Goal: Find specific fact: Find specific fact

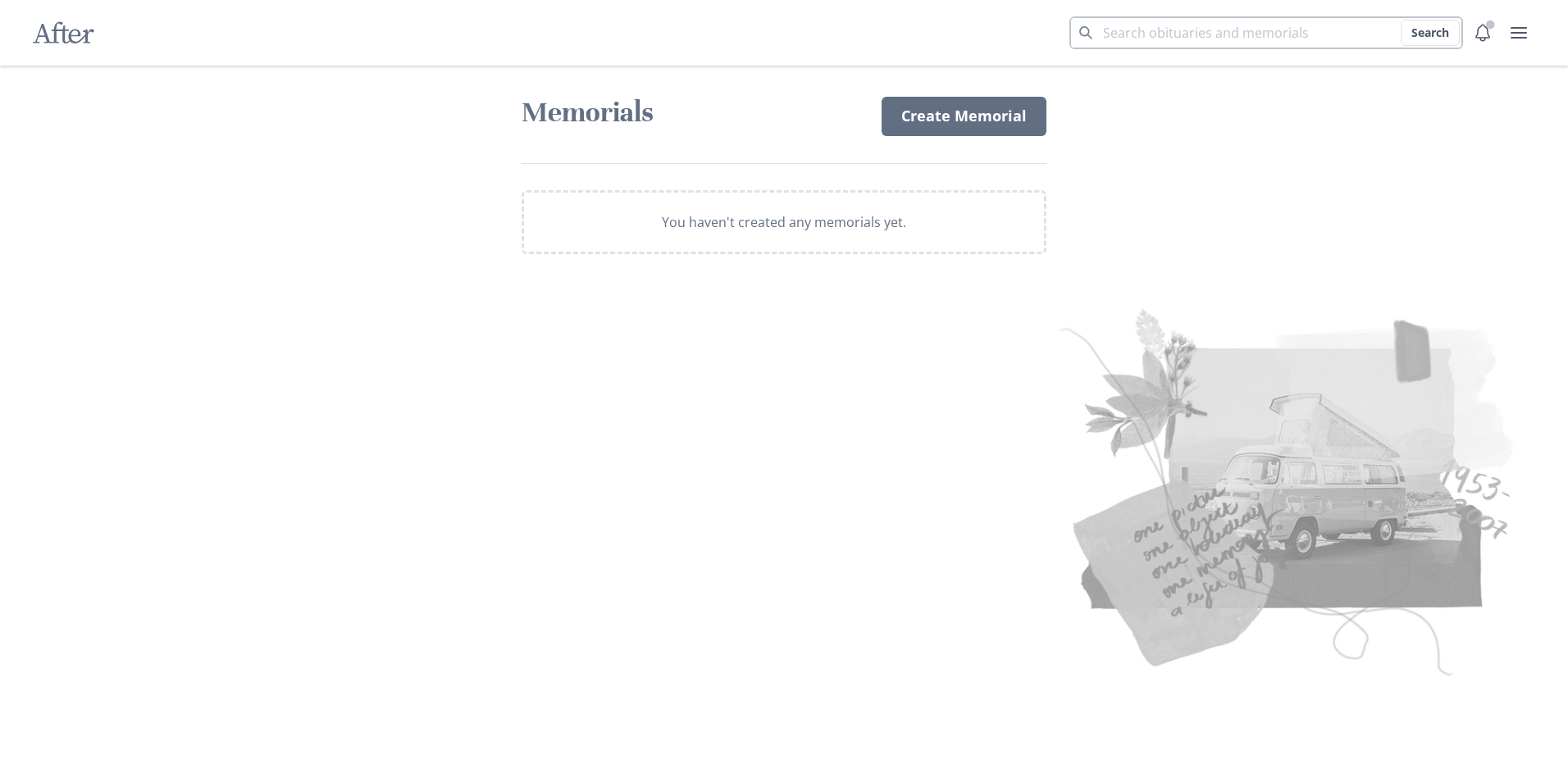
click at [1187, 34] on input "Search term" at bounding box center [1266, 33] width 394 height 33
type input "Lisa Richard Huntermark"
click at [1401, 20] on button "Search" at bounding box center [1430, 33] width 59 height 26
